Goal: Feedback & Contribution: Submit feedback/report problem

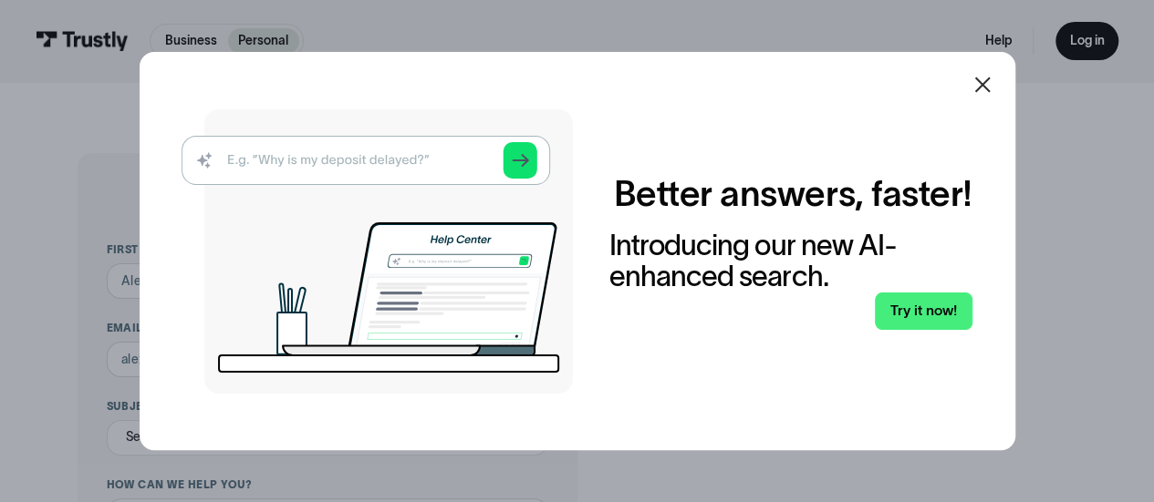
click at [1001, 92] on div at bounding box center [982, 85] width 44 height 44
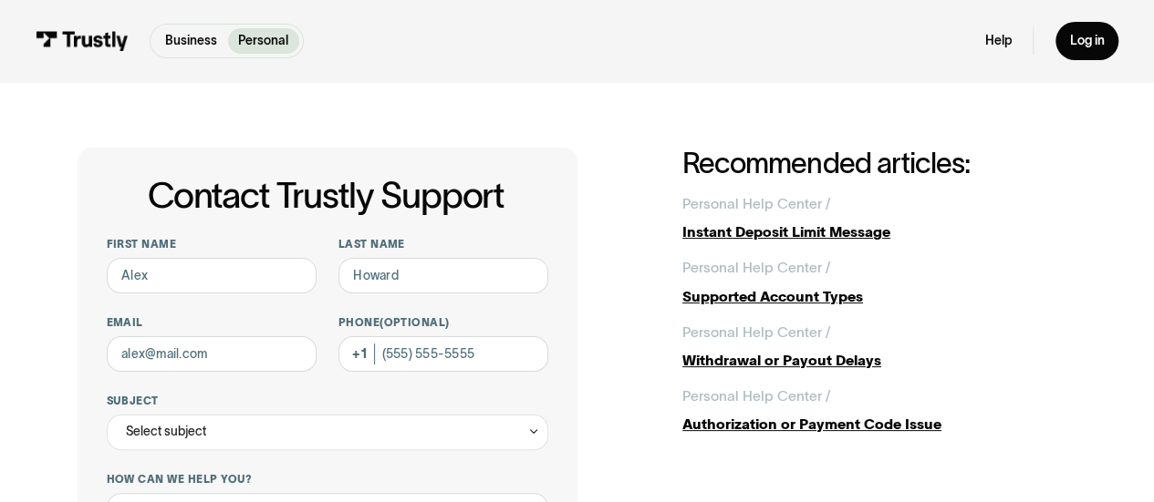
scroll to position [91, 0]
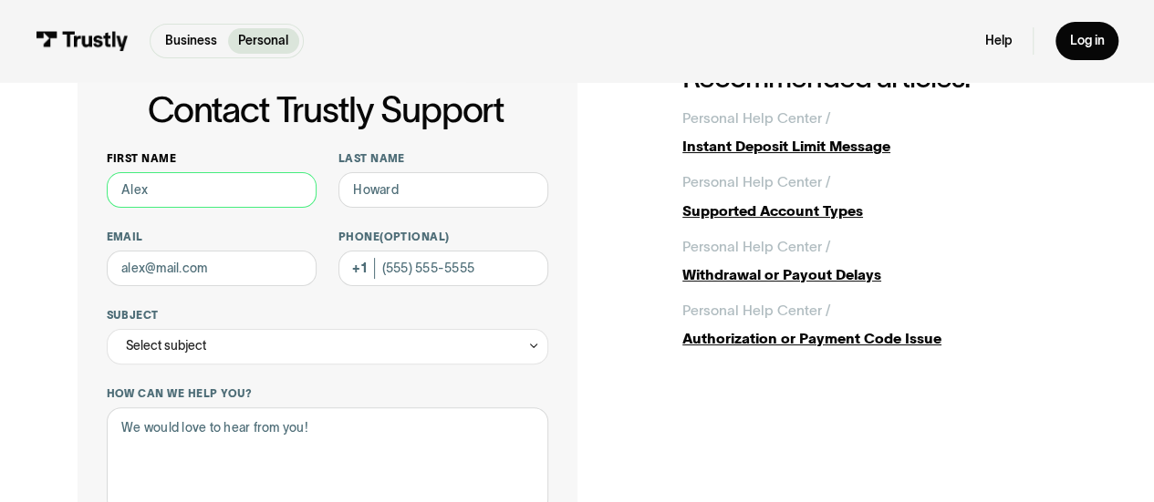
drag, startPoint x: 192, startPoint y: 185, endPoint x: 255, endPoint y: 206, distance: 67.2
click at [192, 185] on input "First name" at bounding box center [212, 190] width 211 height 36
type input "[PERSON_NAME]"
type input "[EMAIL_ADDRESS][DOMAIN_NAME]"
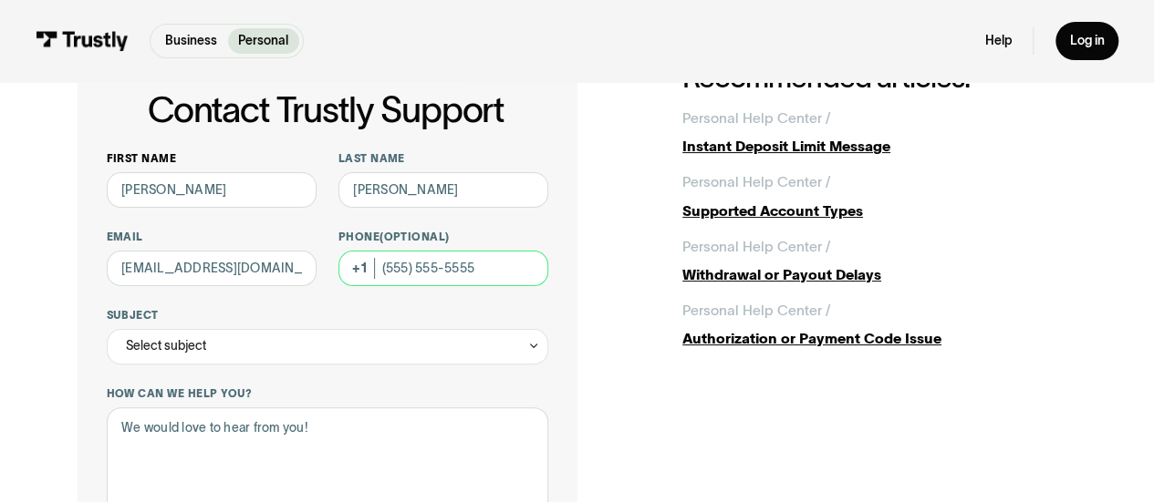
type input "[PHONE_NUMBER]"
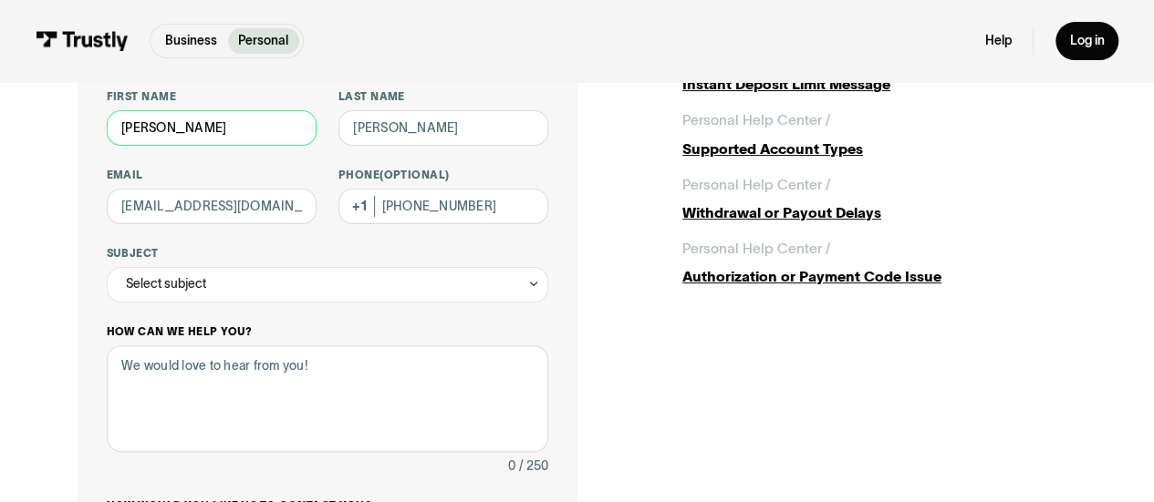
scroll to position [182, 0]
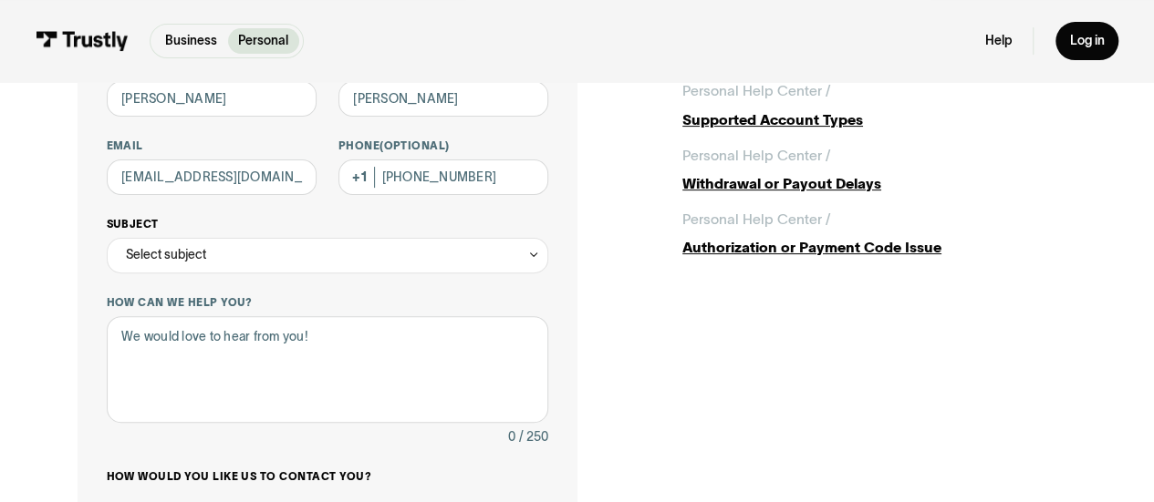
click at [208, 268] on div "Select subject" at bounding box center [328, 256] width 442 height 36
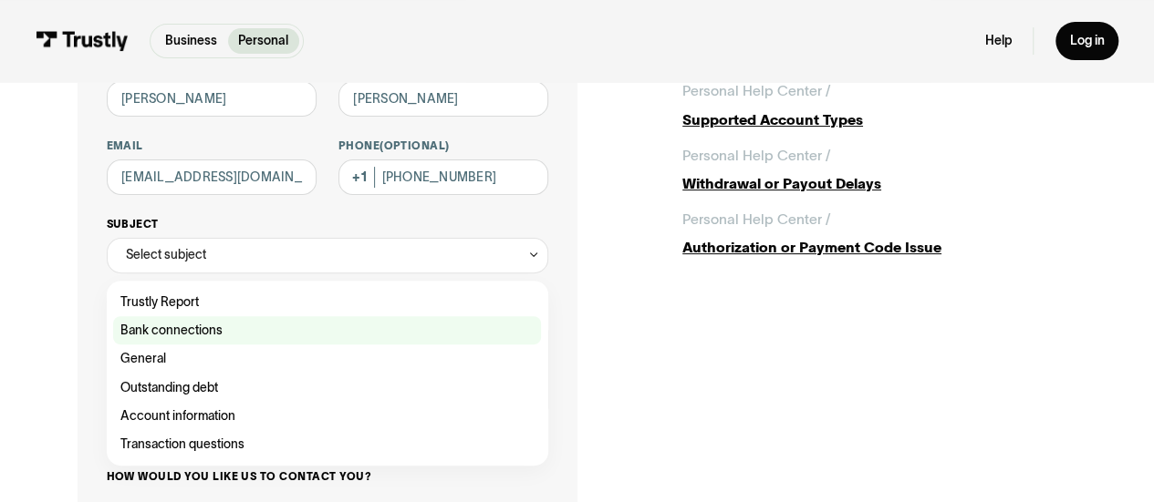
click at [179, 342] on div "Contact Trustly Support" at bounding box center [327, 330] width 428 height 28
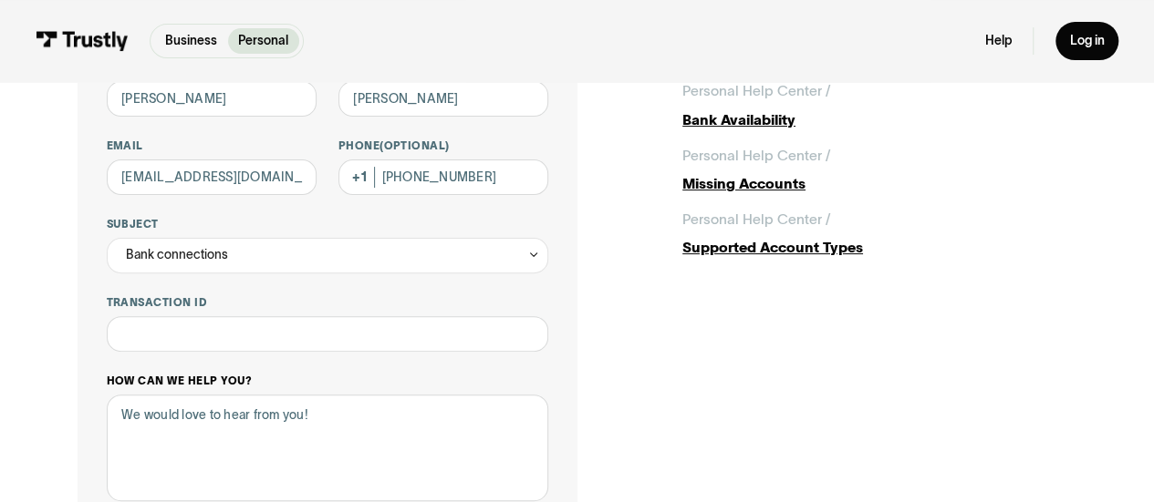
click at [189, 385] on label "How can we help you?" at bounding box center [328, 381] width 442 height 15
click at [189, 395] on textarea "How can we help you?" at bounding box center [328, 448] width 442 height 107
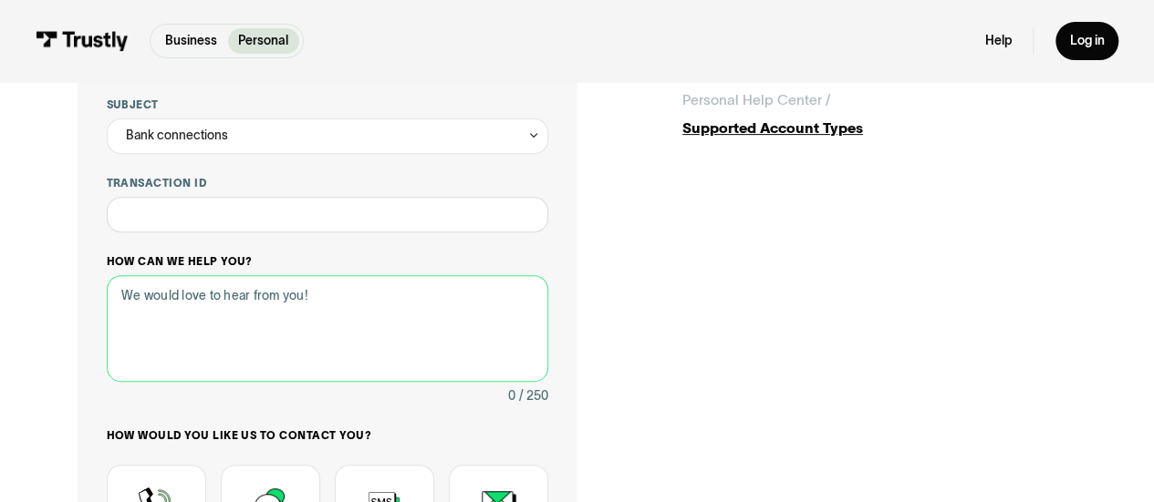
scroll to position [274, 0]
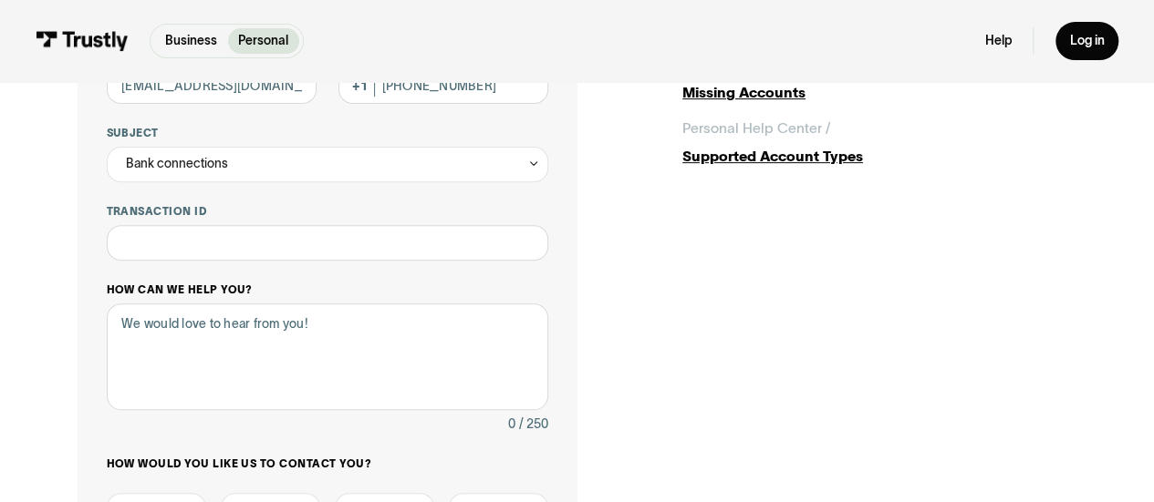
click at [195, 198] on div "**********" at bounding box center [328, 326] width 442 height 714
click at [180, 167] on div "Bank connections" at bounding box center [177, 163] width 102 height 21
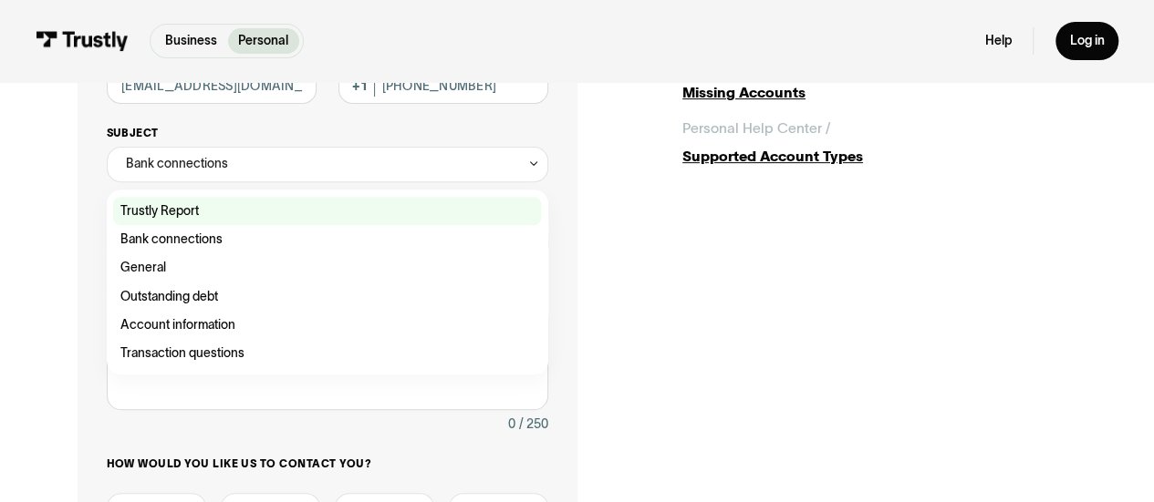
click at [173, 202] on div "Contact Trustly Support" at bounding box center [327, 211] width 428 height 28
type input "**********"
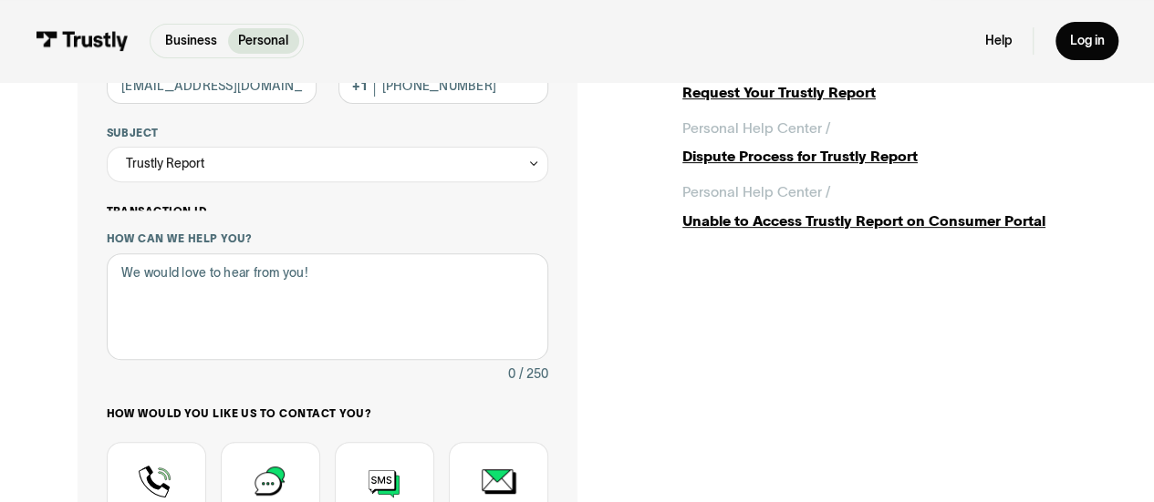
scroll to position [365, 0]
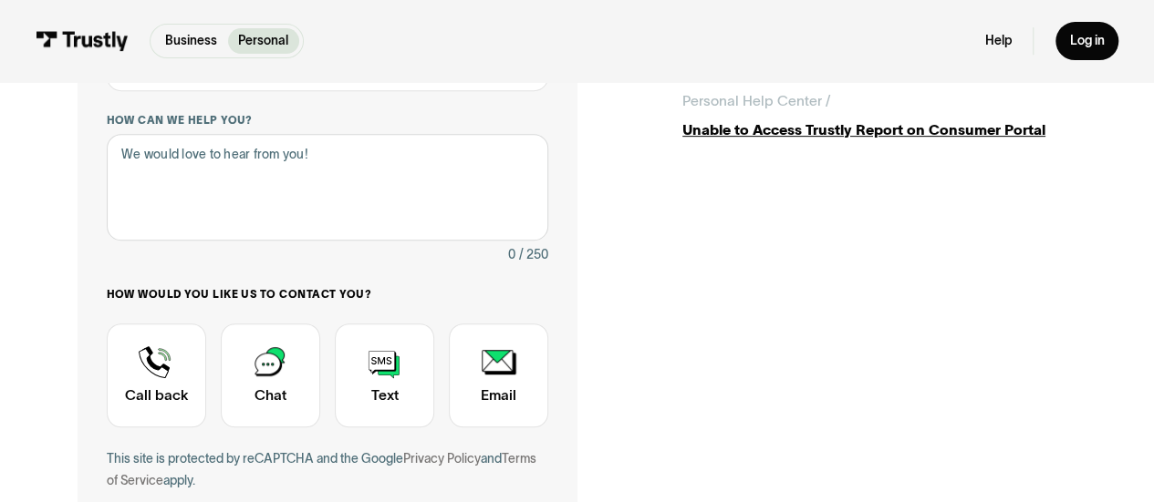
click at [181, 244] on div "How can we help you? 0 / 250" at bounding box center [328, 189] width 442 height 153
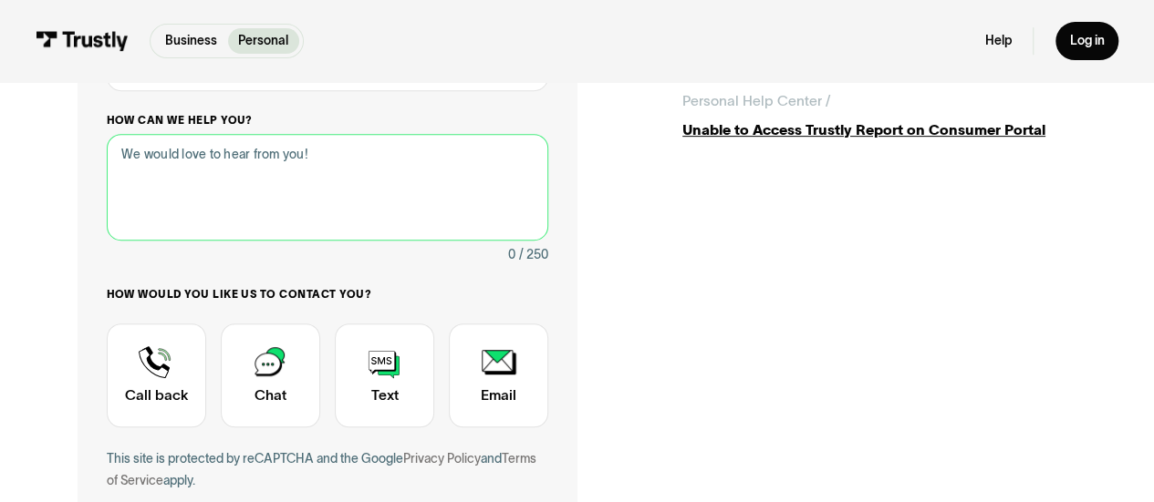
click at [177, 214] on textarea "How can we help you?" at bounding box center [328, 187] width 442 height 107
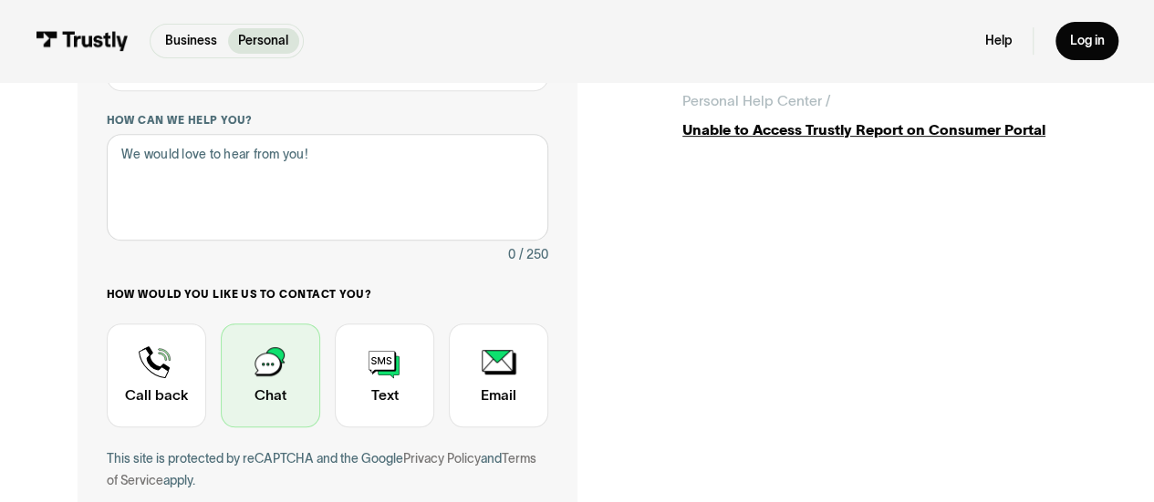
click at [291, 373] on div "Contact Trustly Support" at bounding box center [270, 376] width 99 height 104
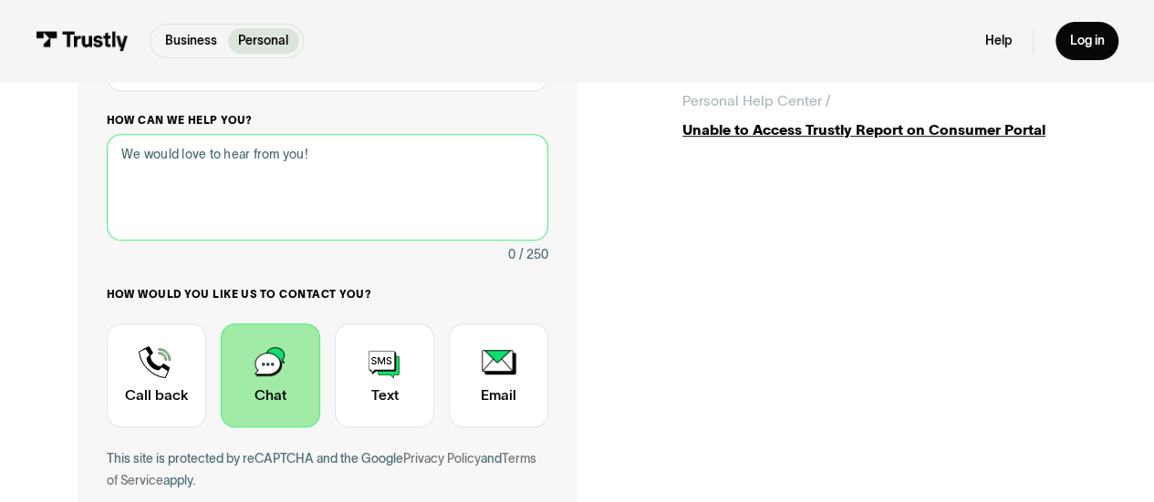
click at [347, 172] on textarea "How can we help you?" at bounding box center [328, 187] width 442 height 107
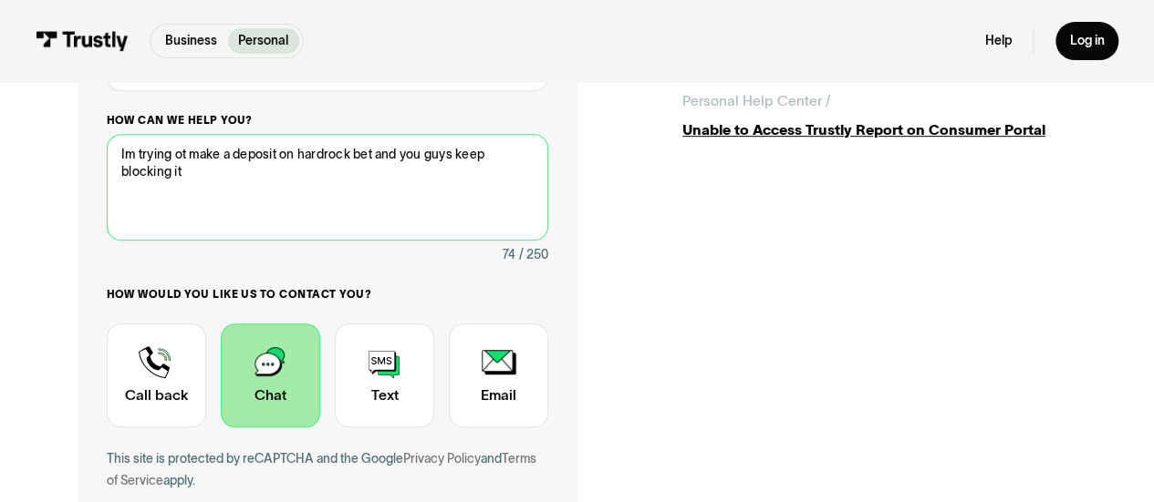
click at [182, 159] on textarea "Im trying ot make a deposit on hardrock bet and you guys keep blocking it" at bounding box center [328, 187] width 442 height 107
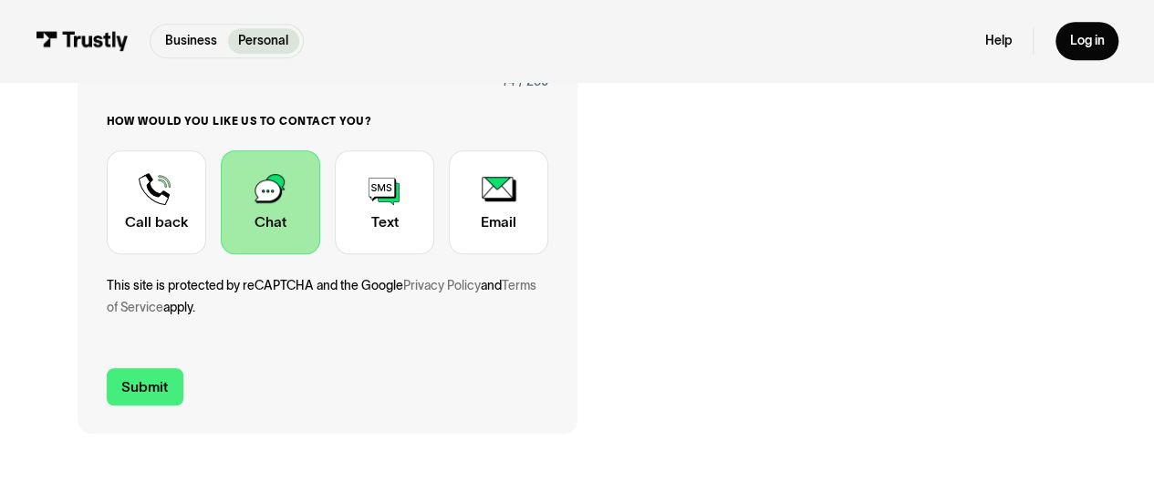
scroll to position [638, 0]
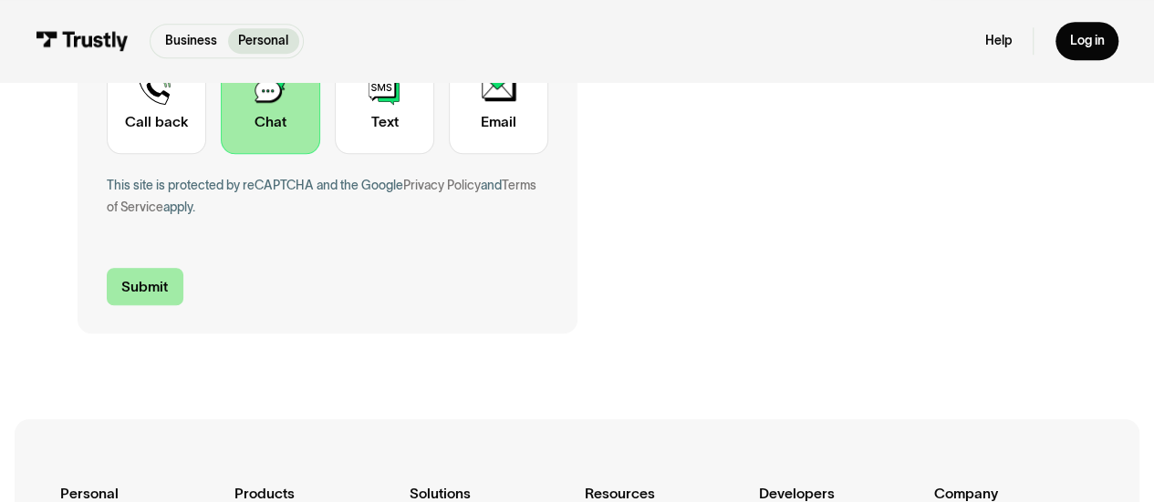
type textarea "Im trying to make a deposit on hardrock bet and you guys keep blocking it"
click at [154, 285] on input "Submit" at bounding box center [145, 286] width 77 height 37
type input "[PHONE_NUMBER]"
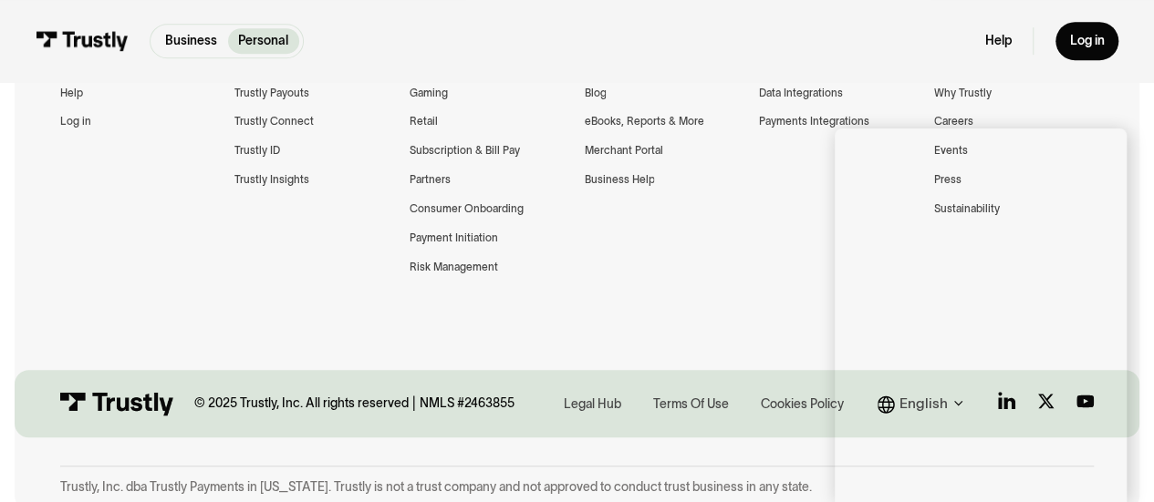
scroll to position [577, 0]
